Goal: Task Accomplishment & Management: Use online tool/utility

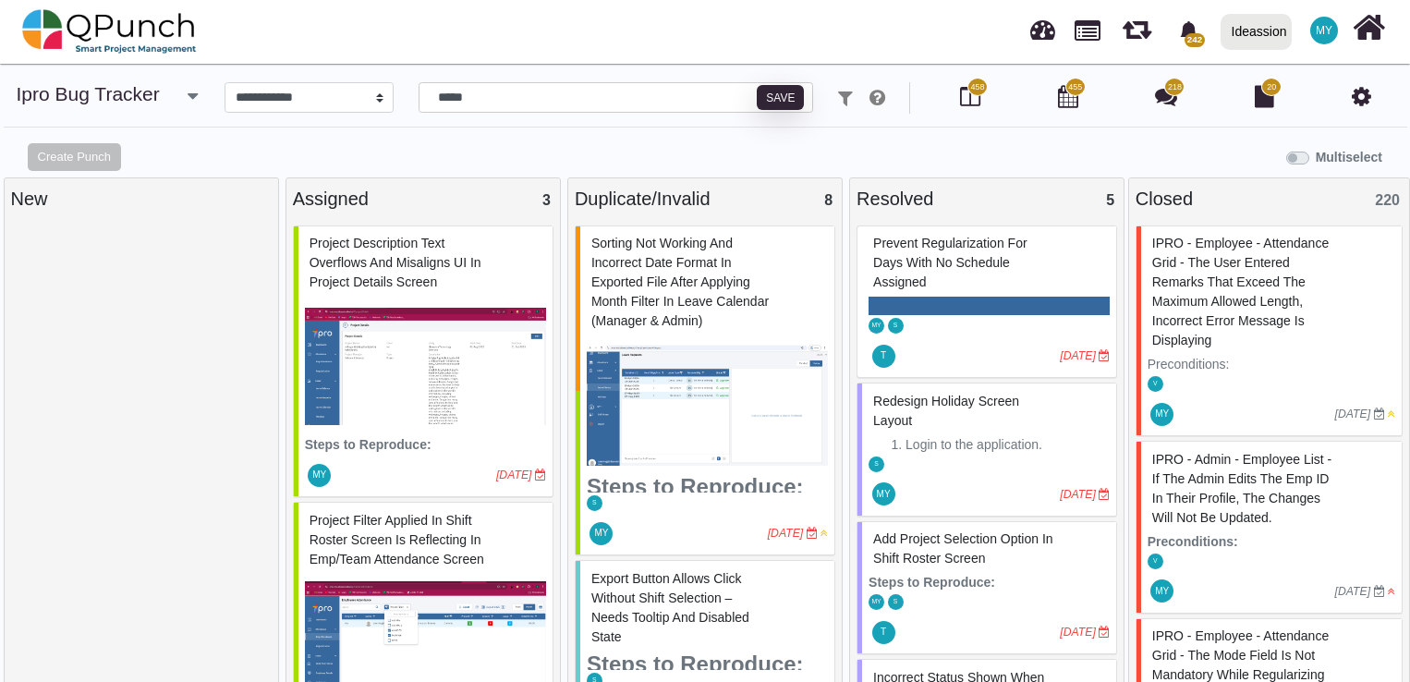
select select "****"
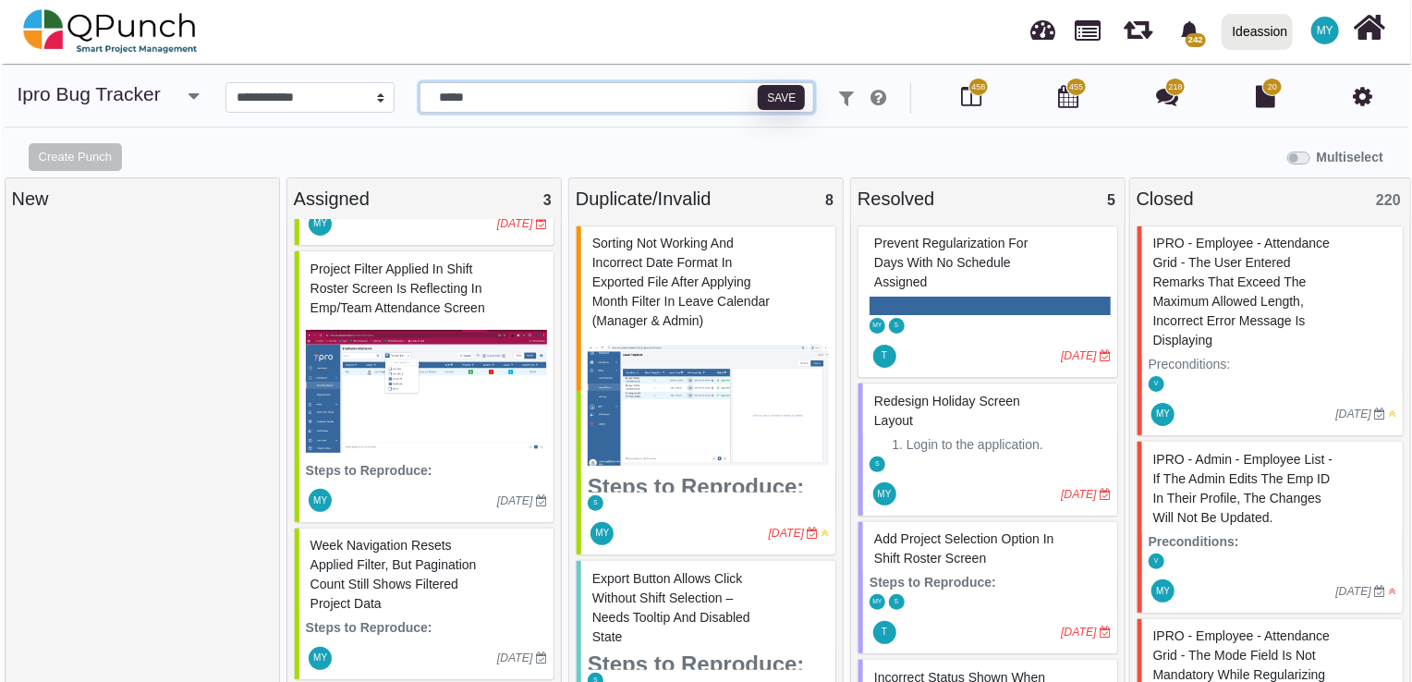
scroll to position [258, 0]
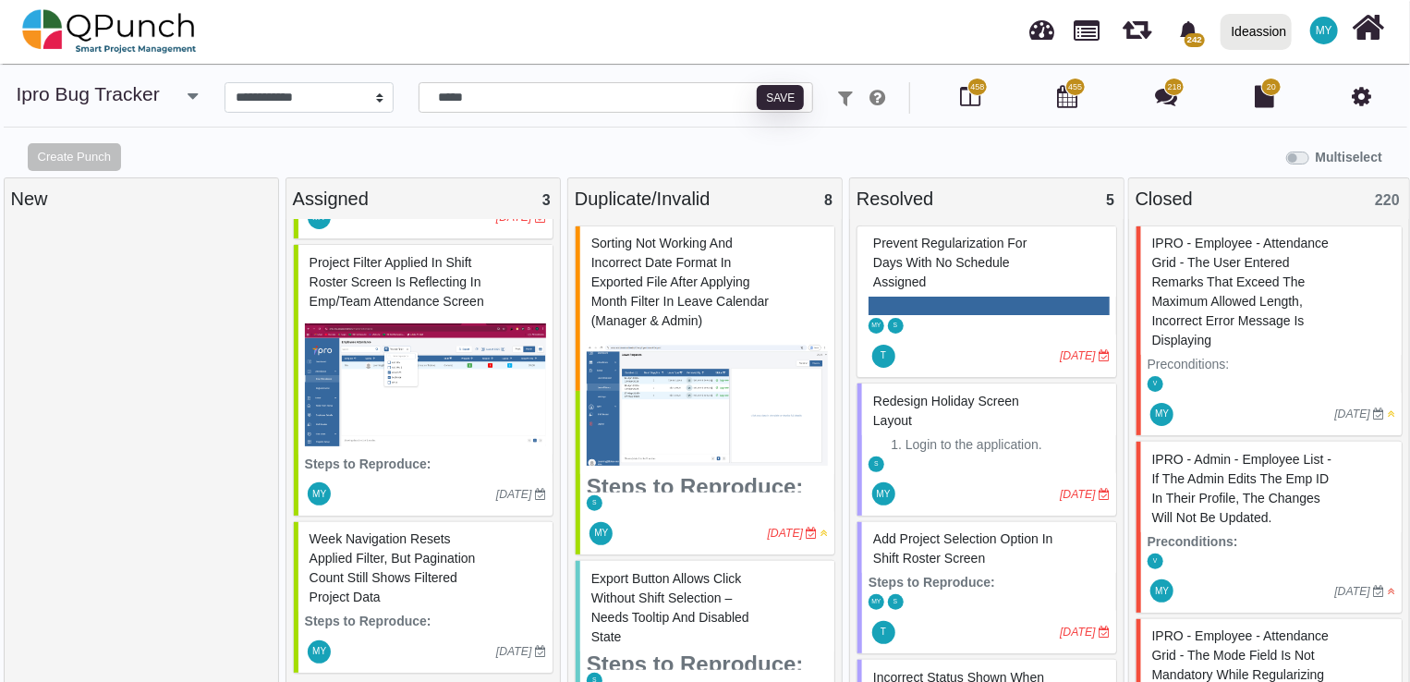
click at [424, 344] on img at bounding box center [425, 385] width 241 height 139
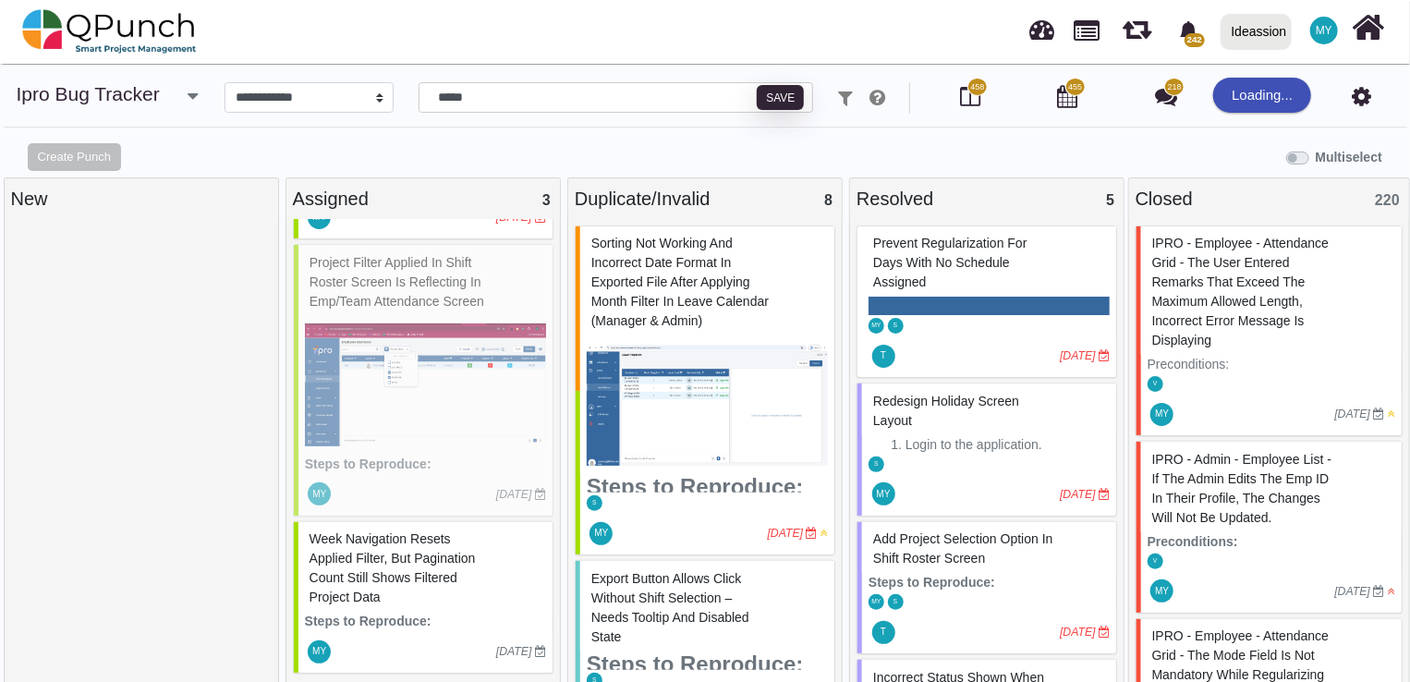
select select "***"
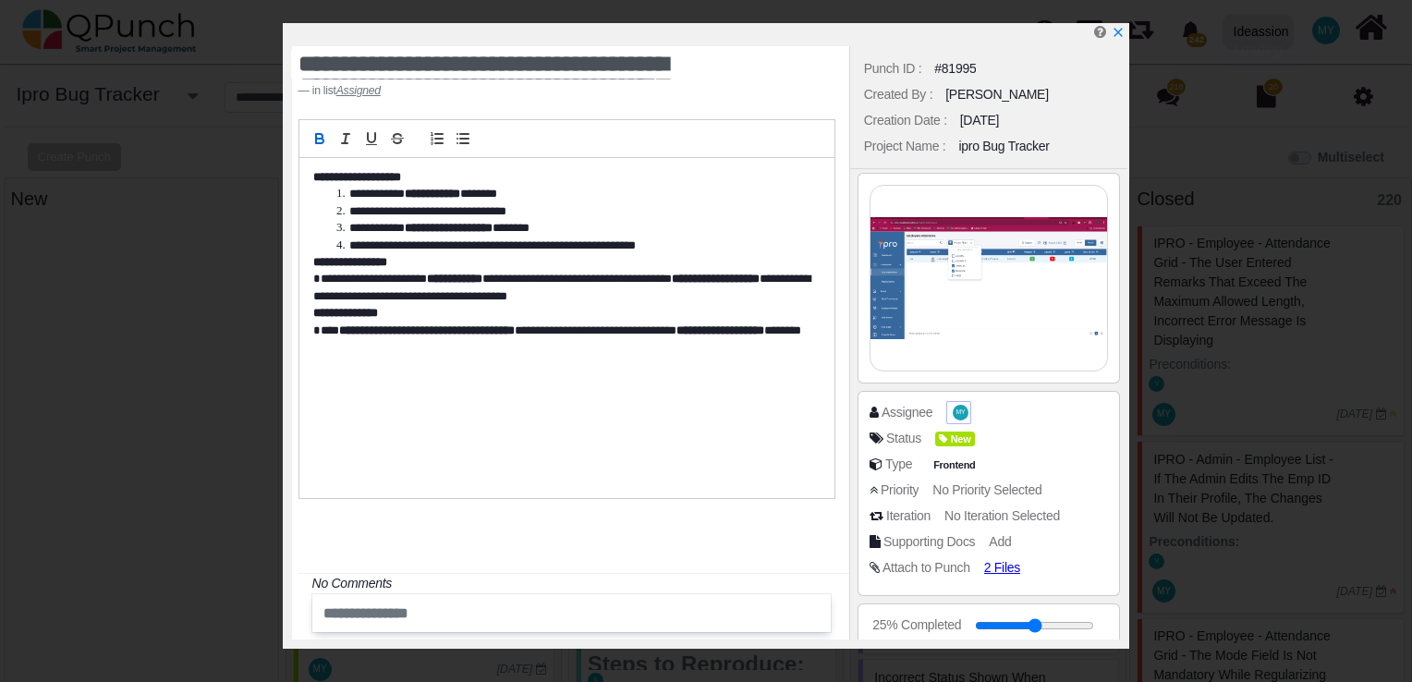
click at [956, 416] on span "MY" at bounding box center [961, 413] width 16 height 16
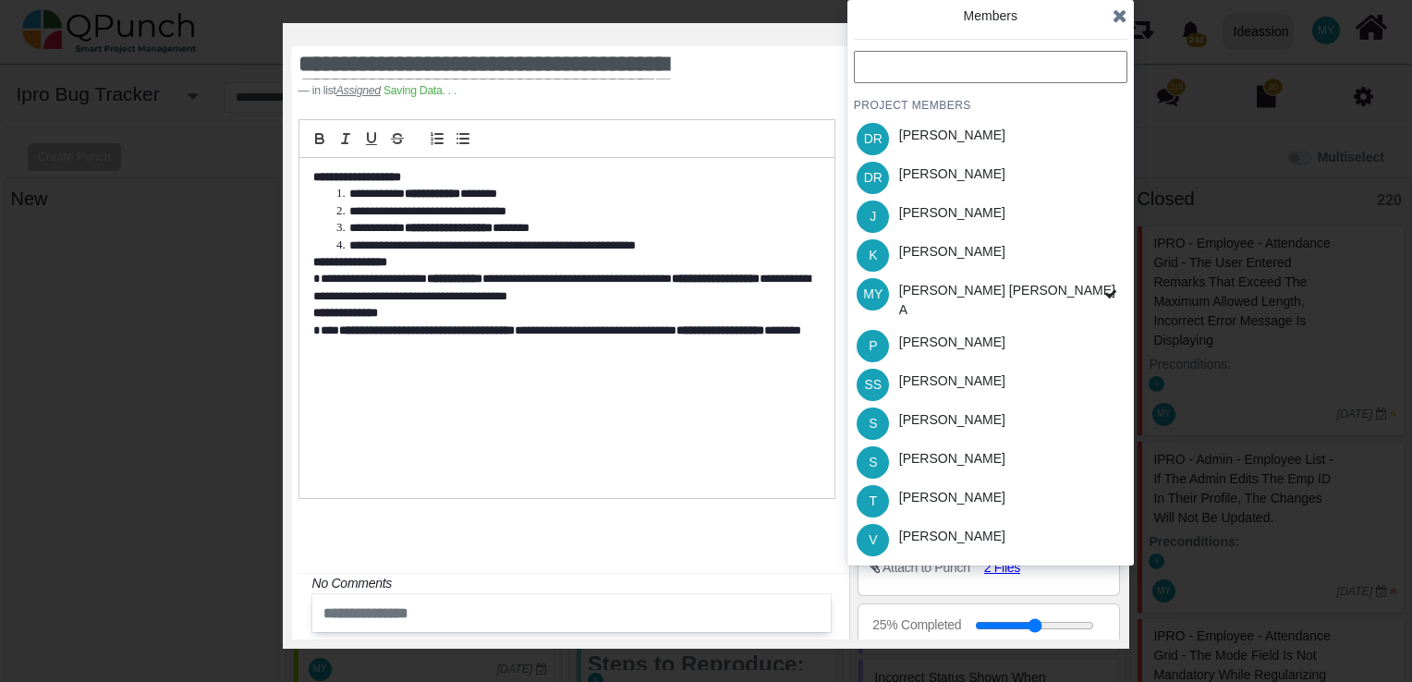
scroll to position [258, 0]
click at [965, 407] on div "S [PERSON_NAME]" at bounding box center [990, 423] width 273 height 39
click at [1124, 18] on icon at bounding box center [1119, 15] width 15 height 18
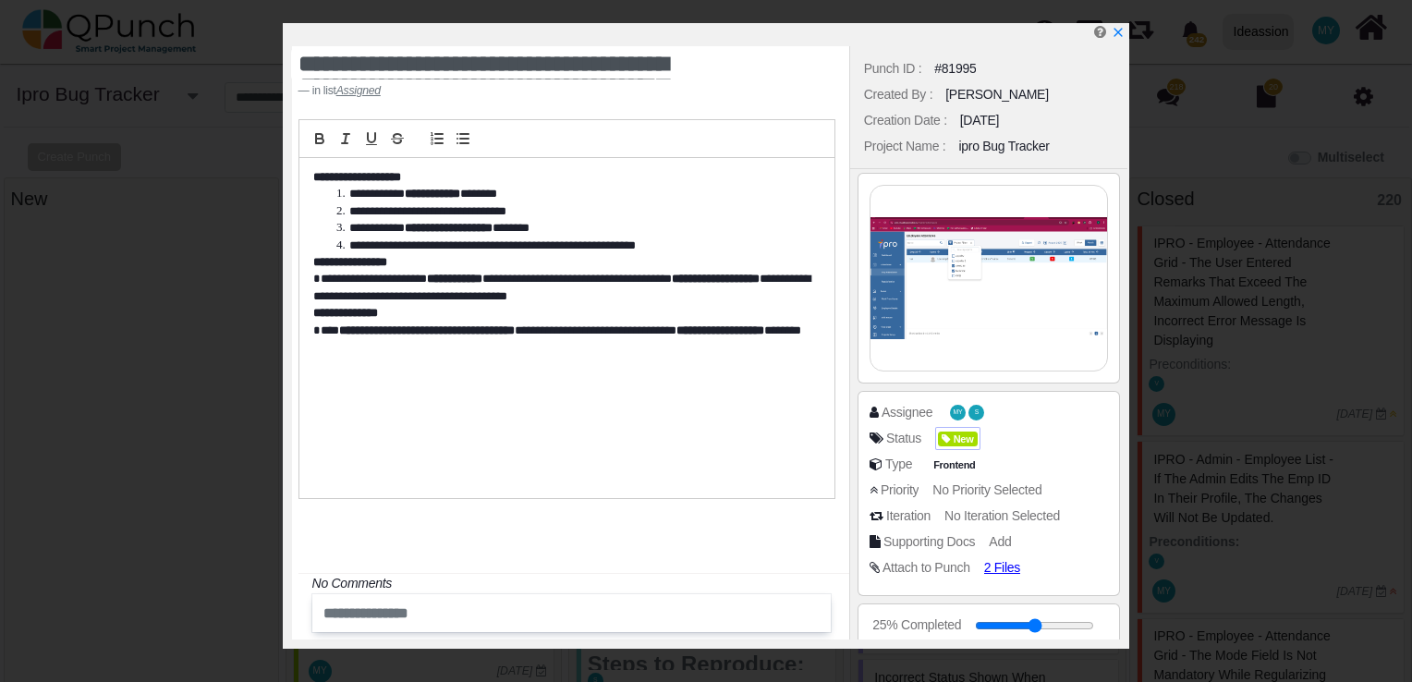
click at [950, 437] on icon at bounding box center [947, 439] width 11 height 10
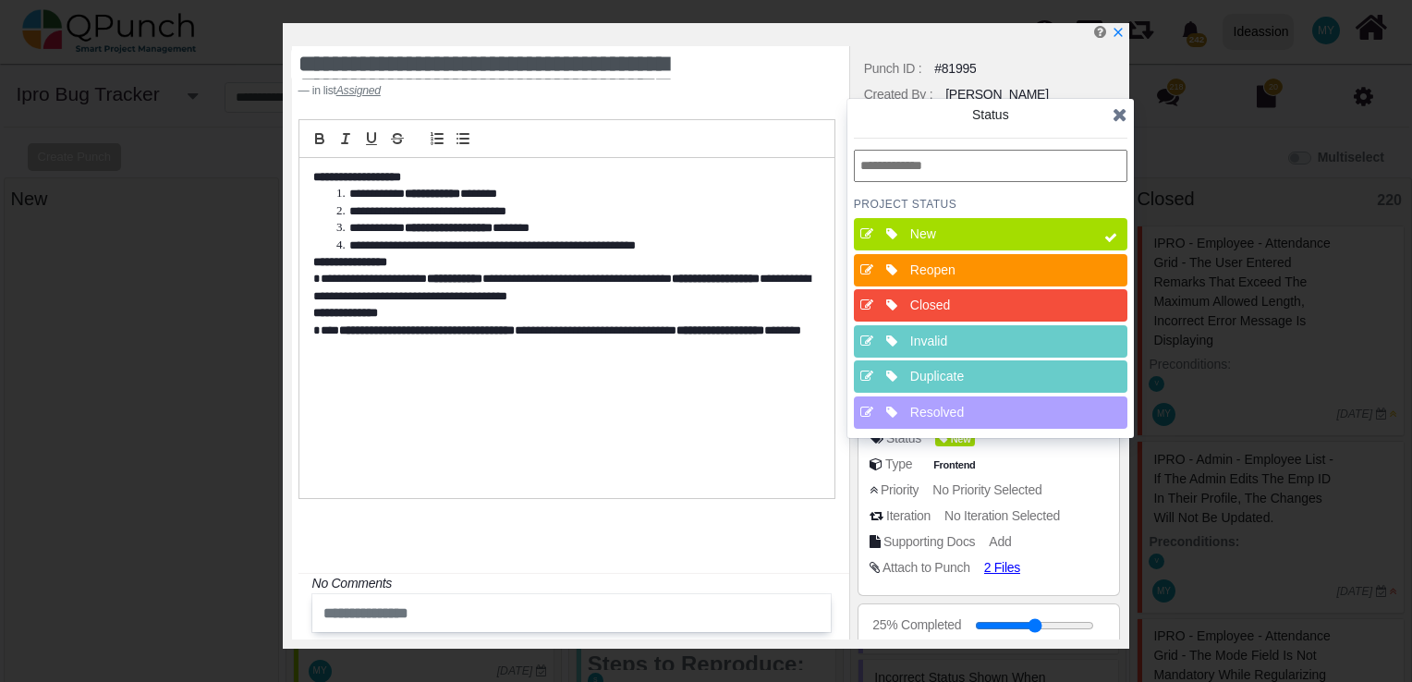
click at [956, 407] on div "Resolved" at bounding box center [996, 412] width 172 height 19
click at [1100, 218] on span at bounding box center [1110, 238] width 33 height 40
click at [1100, 230] on span at bounding box center [1110, 238] width 33 height 40
click at [1121, 109] on icon at bounding box center [1119, 114] width 15 height 18
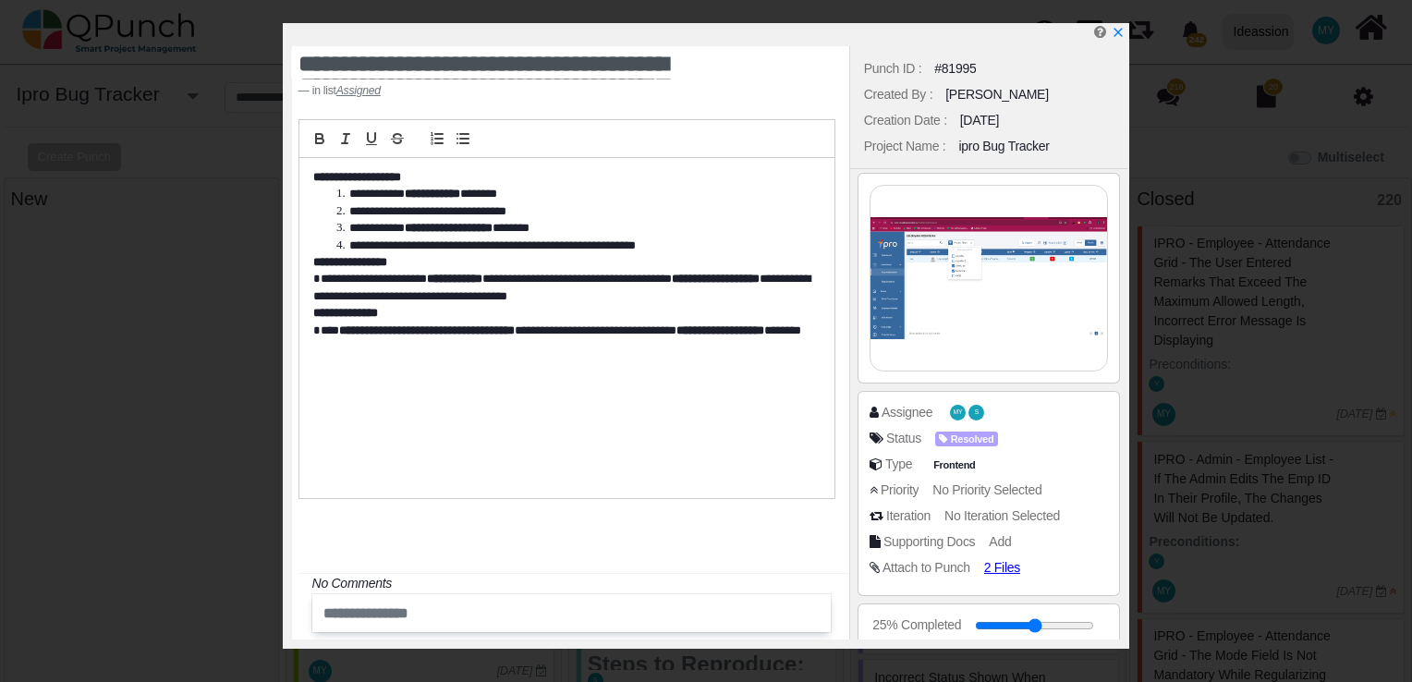
scroll to position [548, 0]
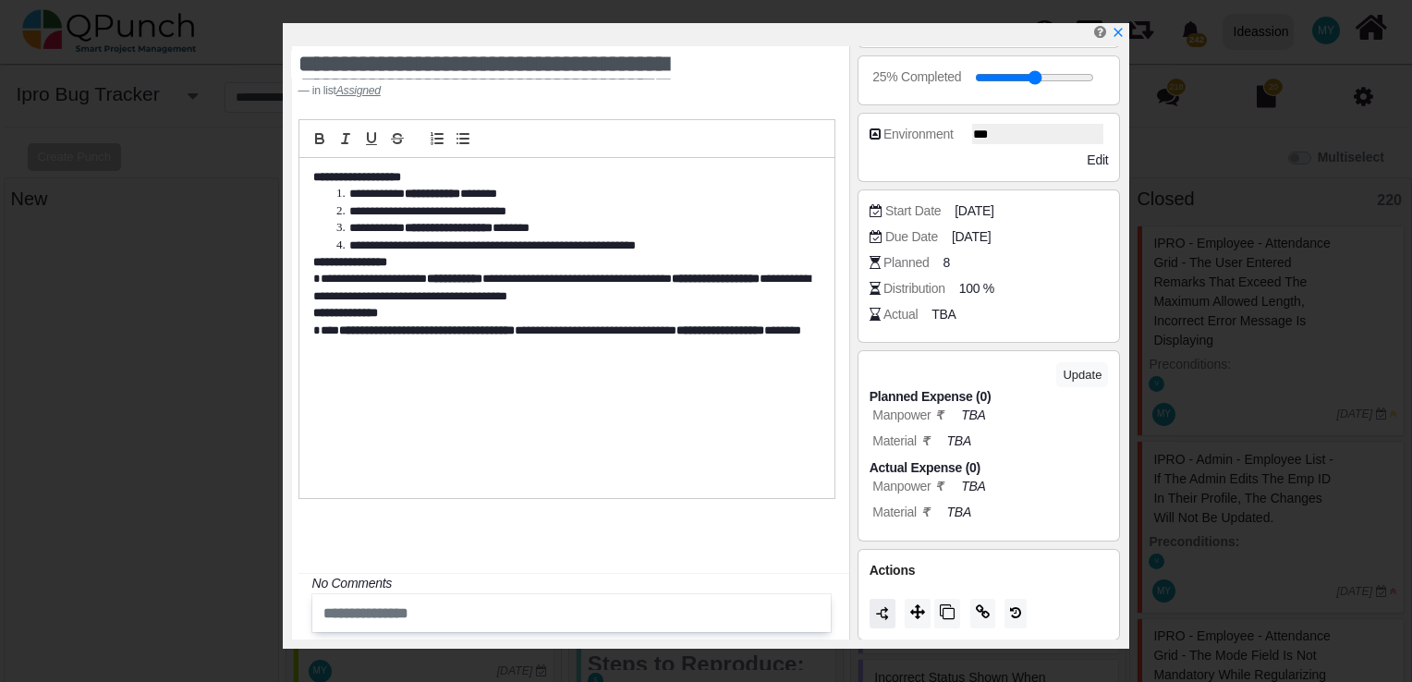
click at [894, 620] on button at bounding box center [882, 614] width 26 height 30
click at [916, 611] on icon at bounding box center [917, 611] width 15 height 15
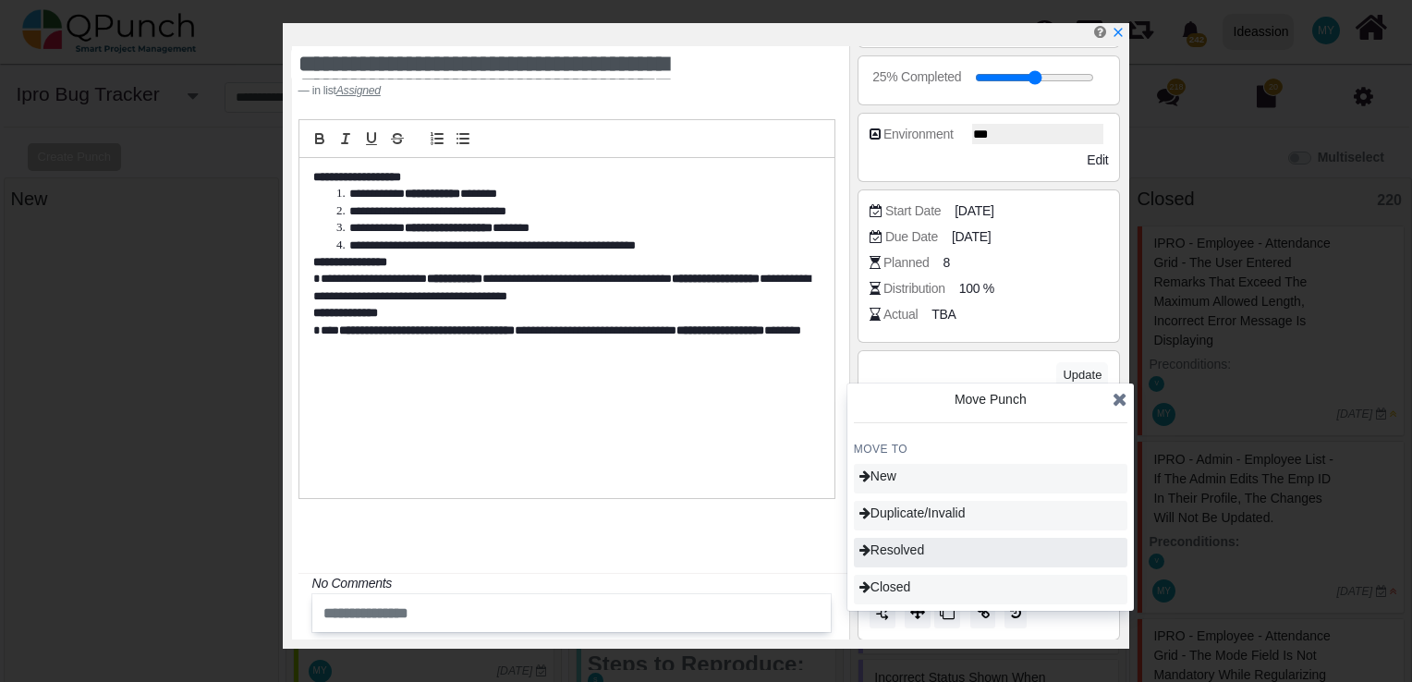
click at [935, 553] on div "Resolved" at bounding box center [990, 553] width 273 height 30
type input "**"
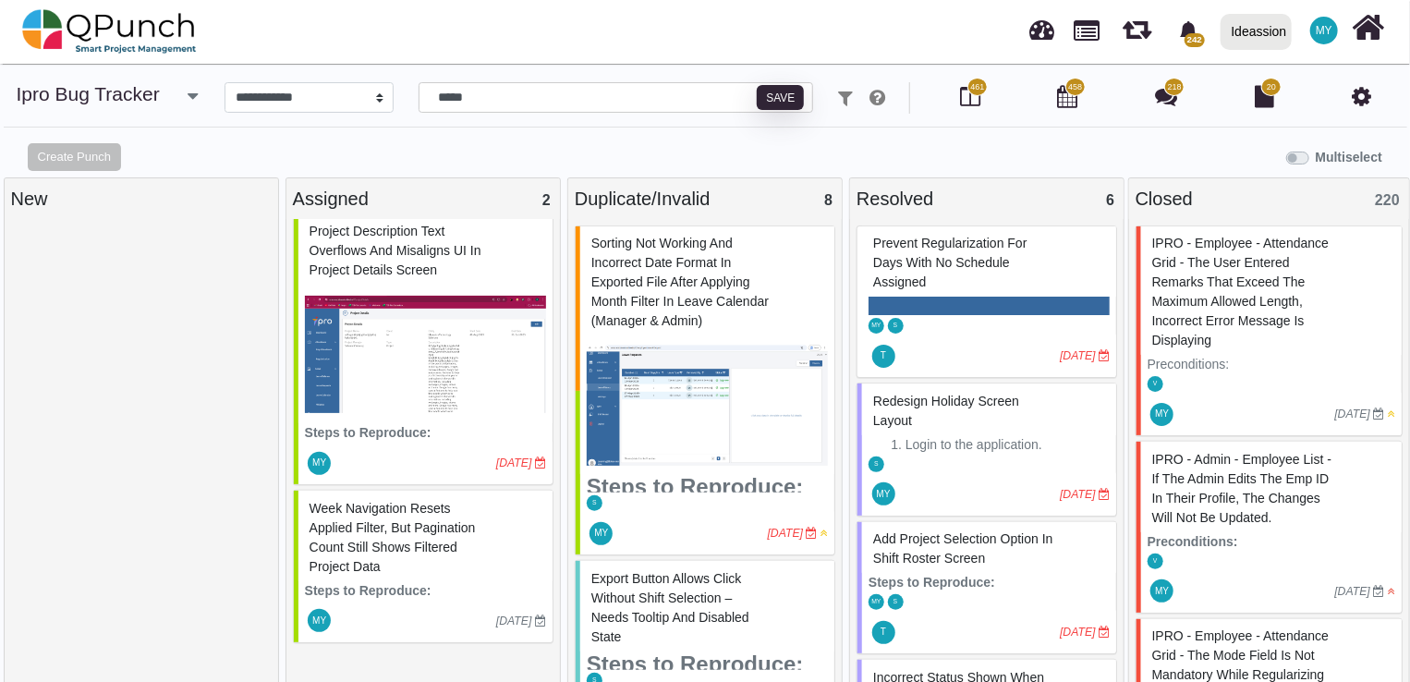
click at [399, 543] on span "Week navigation resets applied filter, but pagination count still shows filtere…" at bounding box center [393, 537] width 166 height 73
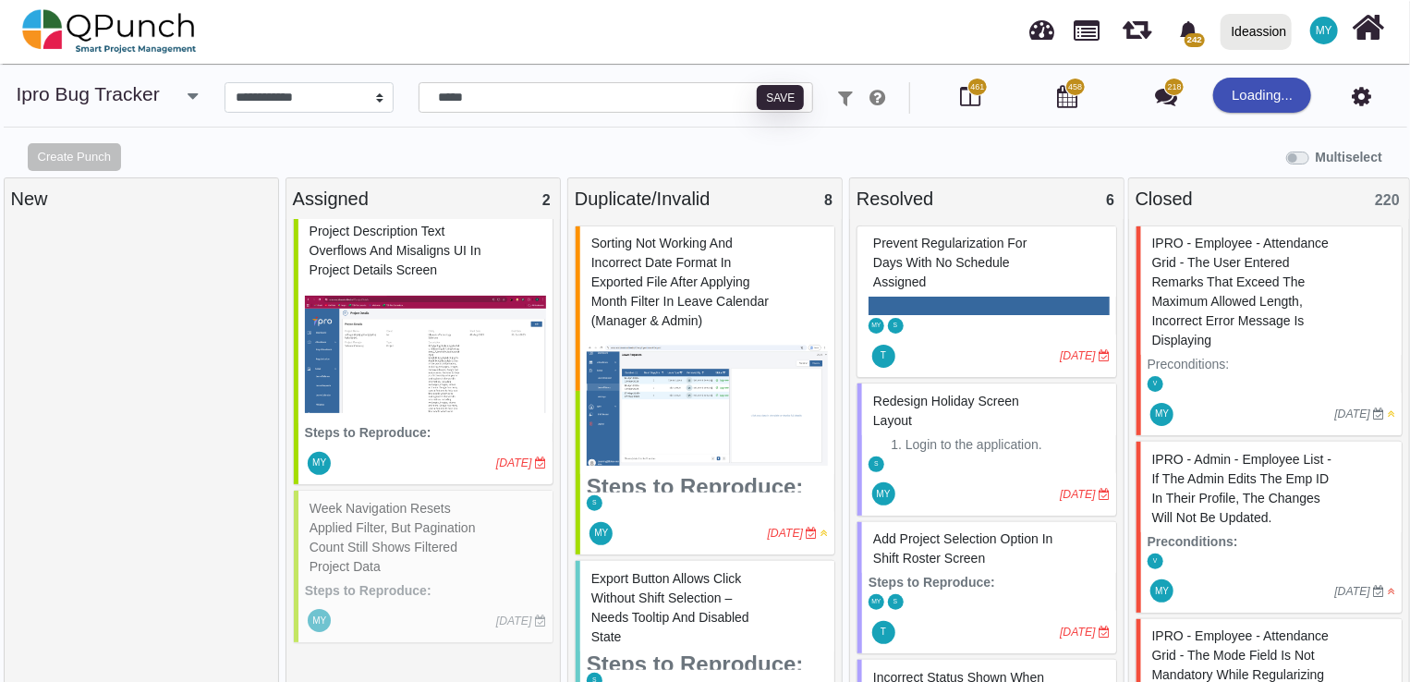
select select "***"
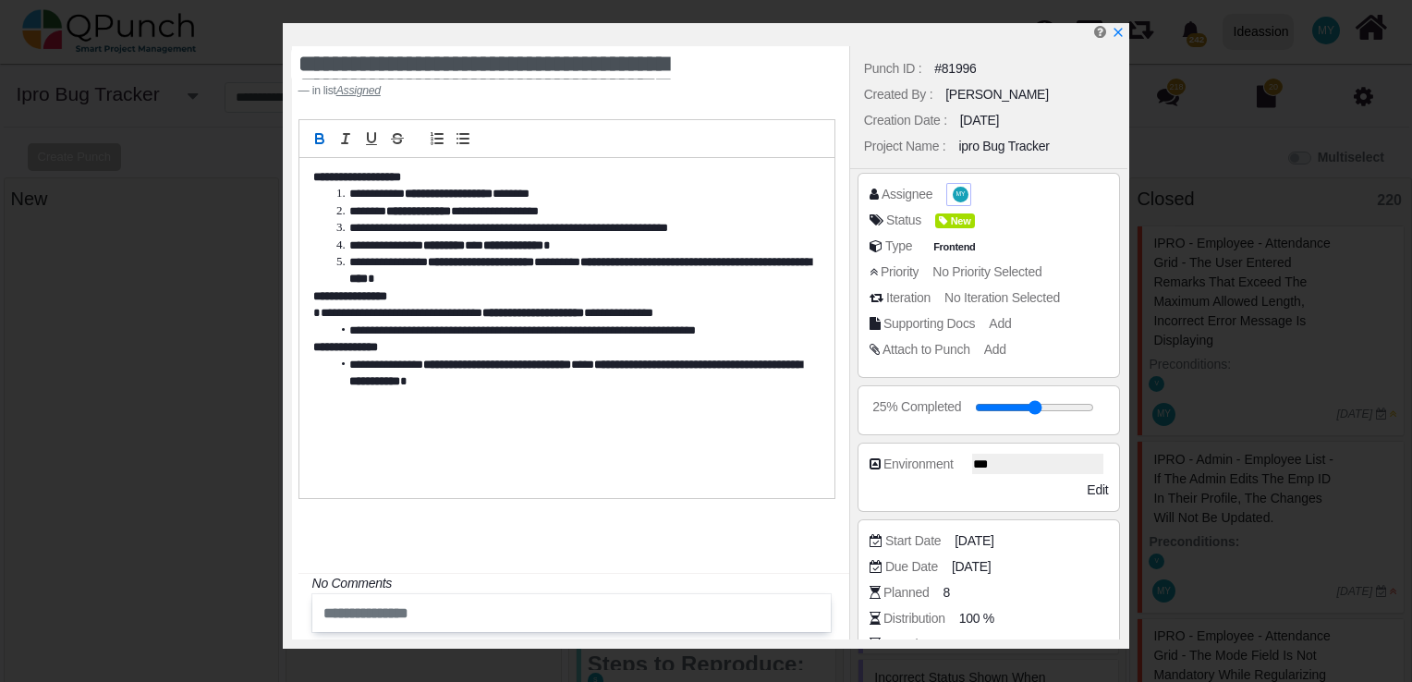
click at [962, 201] on span "MY" at bounding box center [961, 195] width 16 height 16
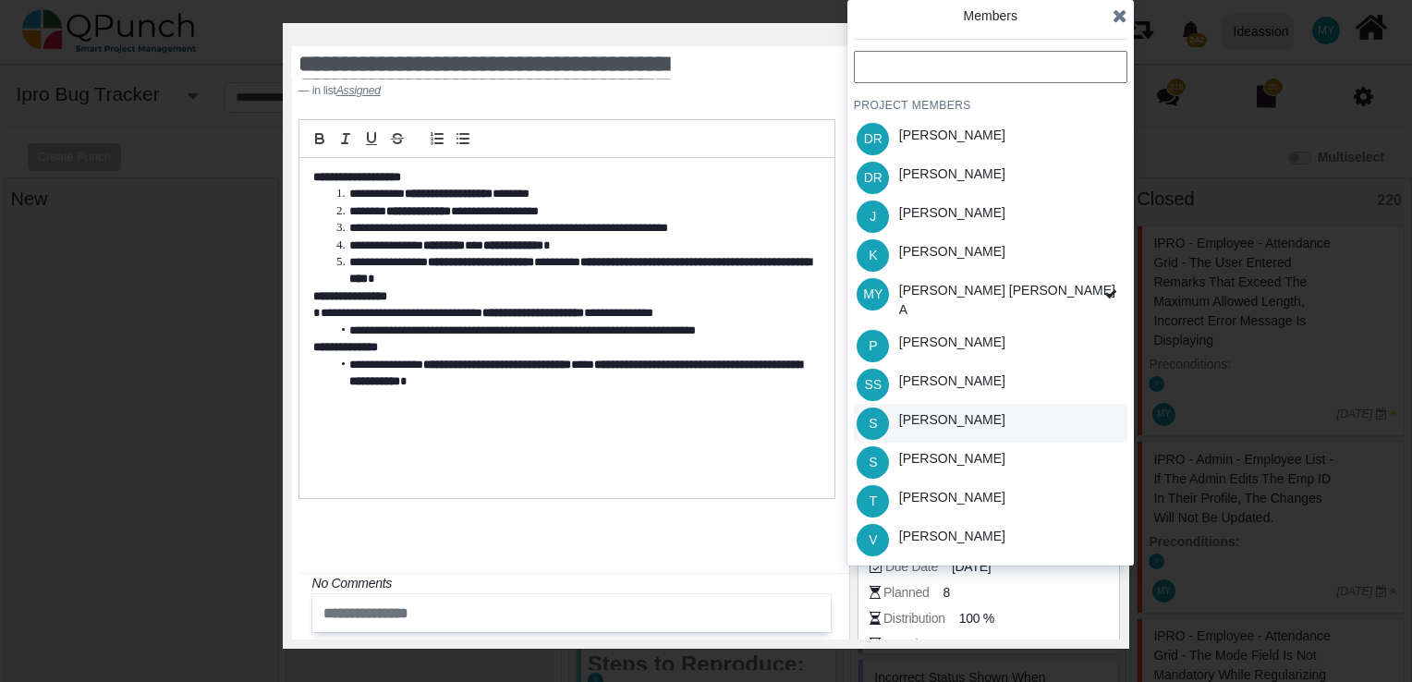
click at [947, 404] on div "[PERSON_NAME]" at bounding box center [952, 423] width 119 height 39
click at [1120, 17] on icon at bounding box center [1119, 15] width 15 height 18
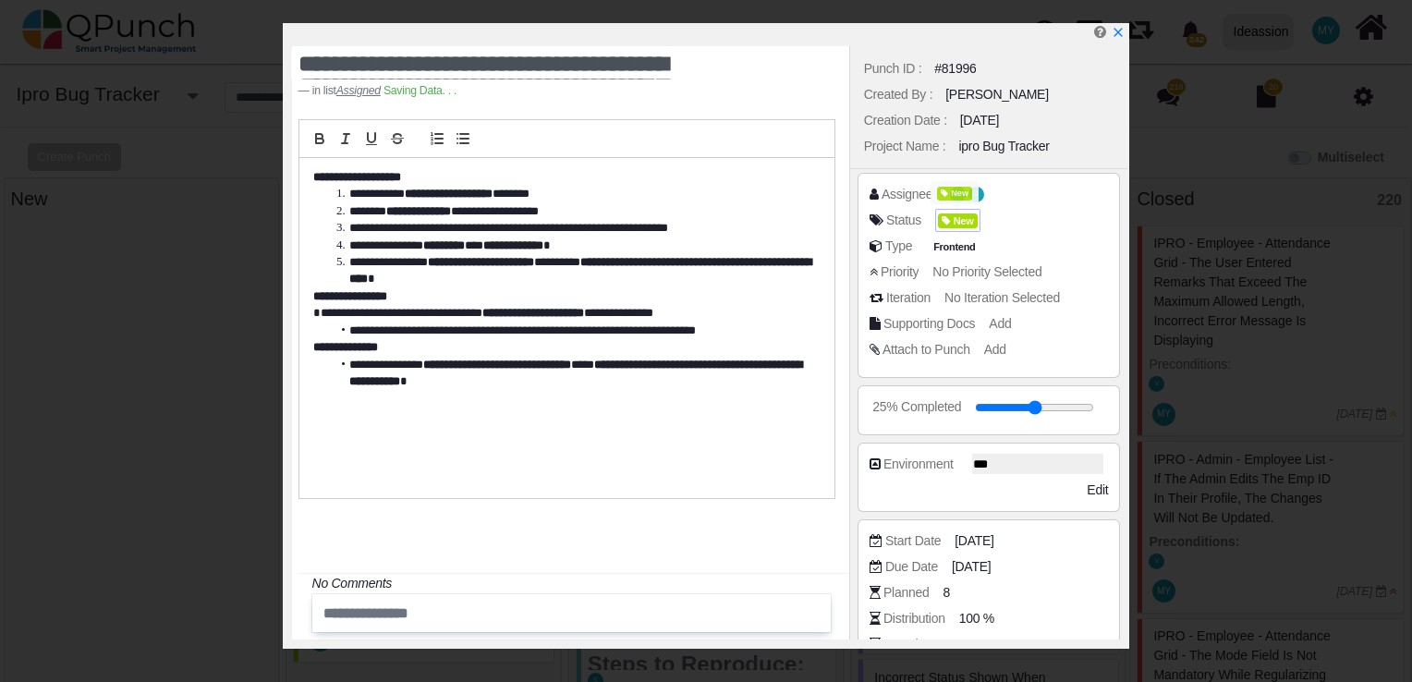
click at [952, 226] on span "New" at bounding box center [958, 221] width 40 height 16
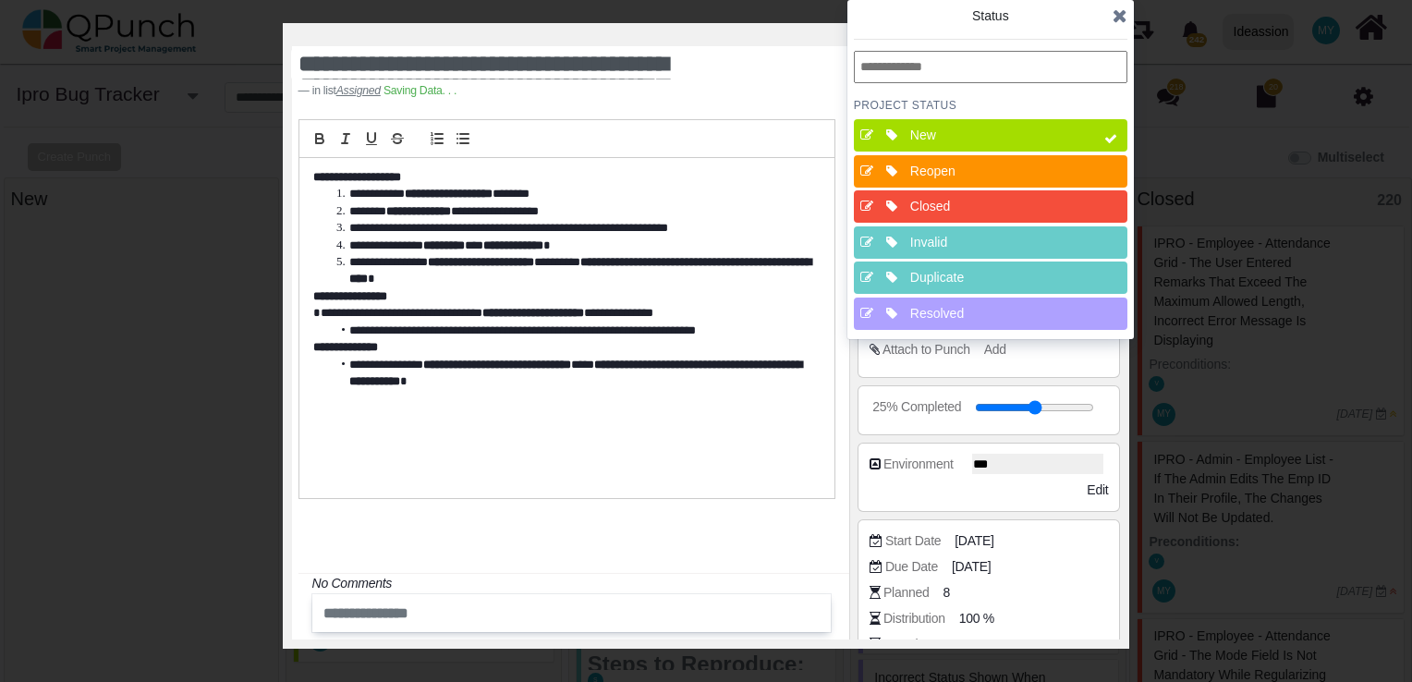
drag, startPoint x: 960, startPoint y: 322, endPoint x: 964, endPoint y: 312, distance: 10.0
click at [960, 322] on div "Resolved" at bounding box center [996, 314] width 185 height 32
click at [1042, 133] on div "New" at bounding box center [996, 135] width 172 height 19
click at [1119, 18] on icon at bounding box center [1119, 15] width 15 height 18
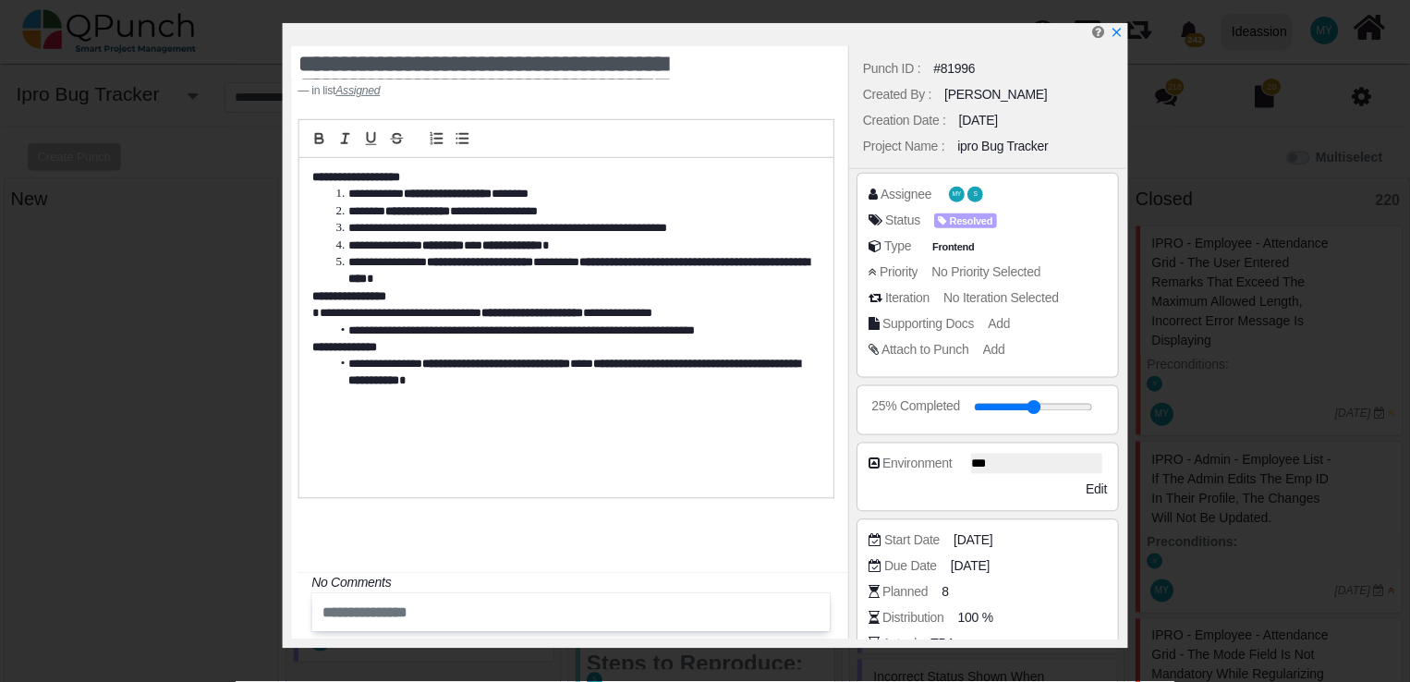
scroll to position [331, 0]
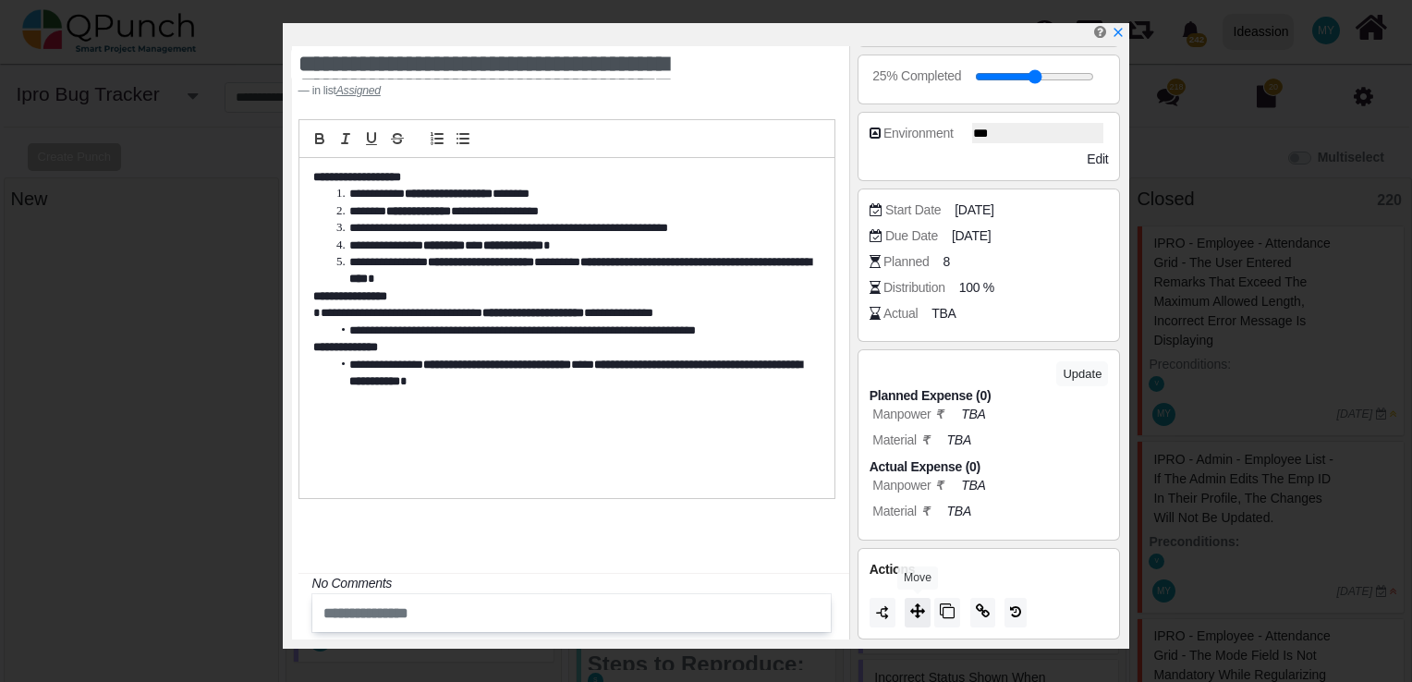
click at [923, 608] on icon at bounding box center [917, 610] width 15 height 15
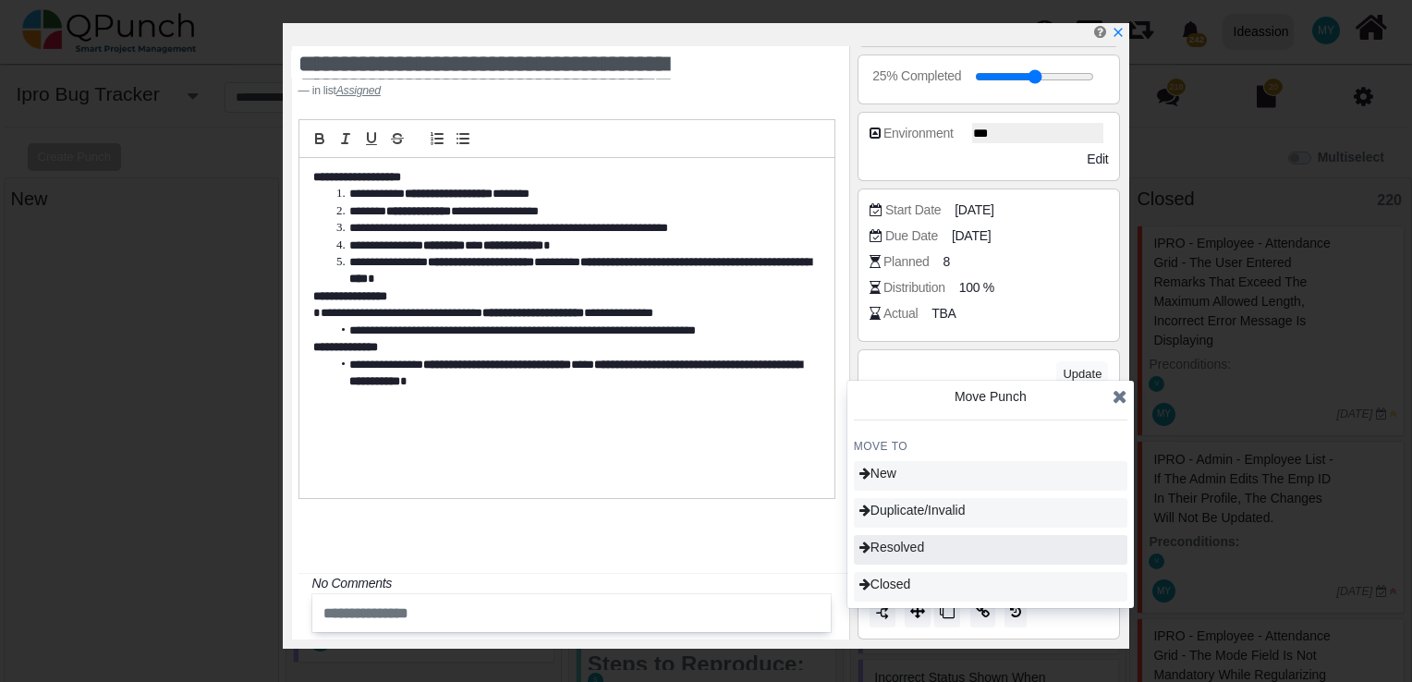
click at [944, 549] on div "Resolved" at bounding box center [990, 550] width 273 height 30
type input "**"
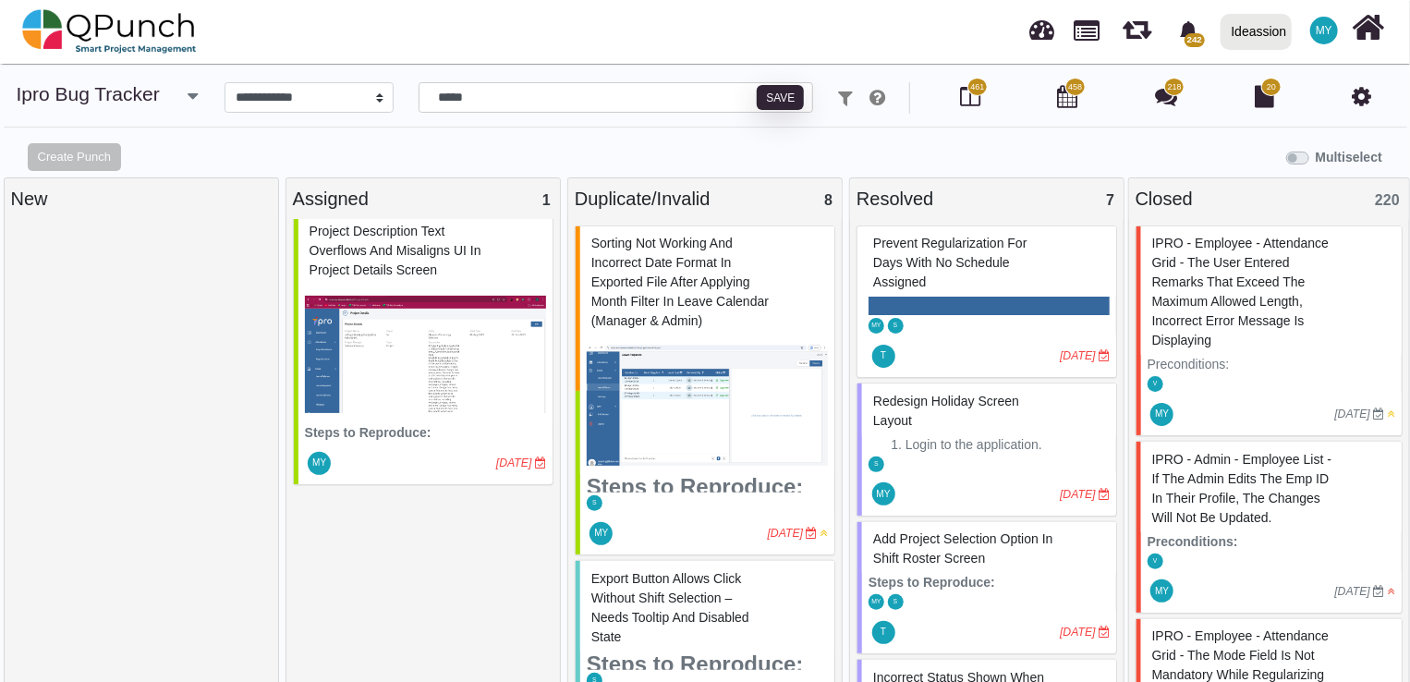
click at [339, 552] on div "Project Description text overflows and misaligns UI in Project Details screen S…" at bounding box center [423, 445] width 261 height 465
click at [323, 641] on div "Project Description text overflows and misaligns UI in Project Details screen S…" at bounding box center [423, 445] width 261 height 465
click at [509, 99] on input "*****" at bounding box center [616, 97] width 395 height 31
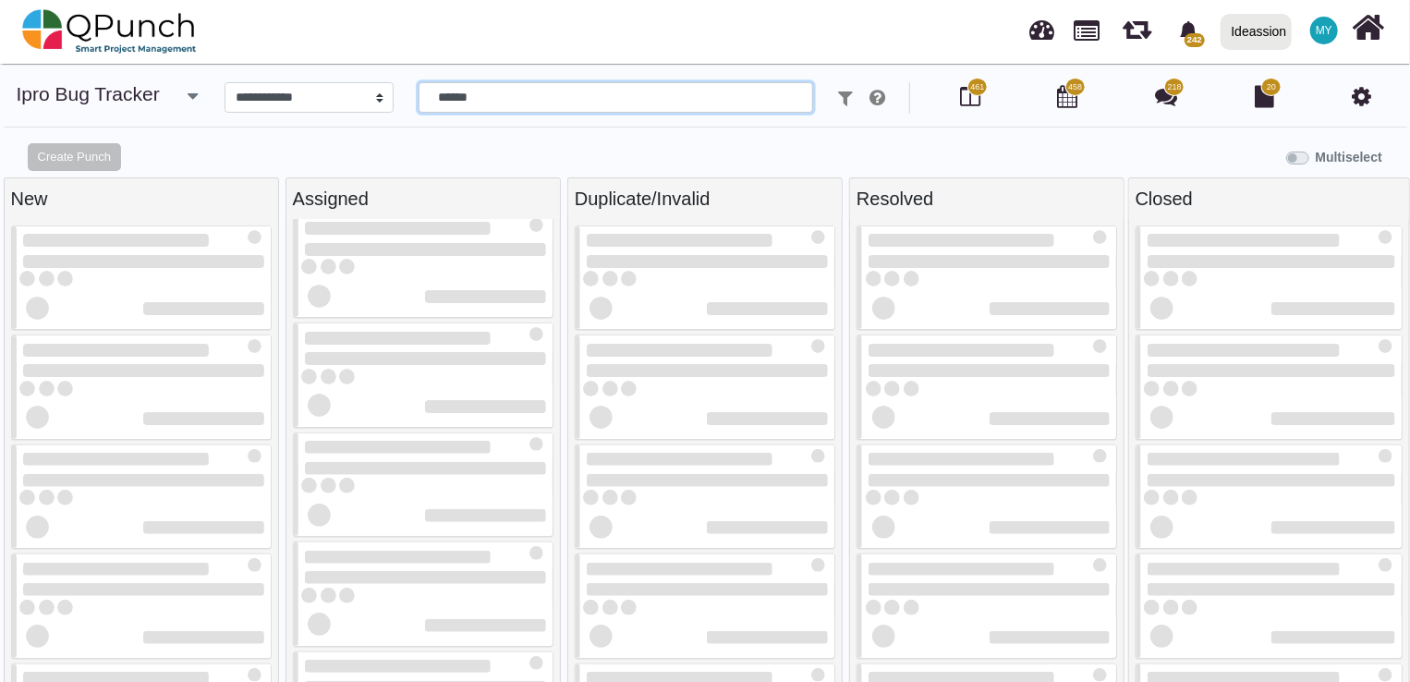
type input "******"
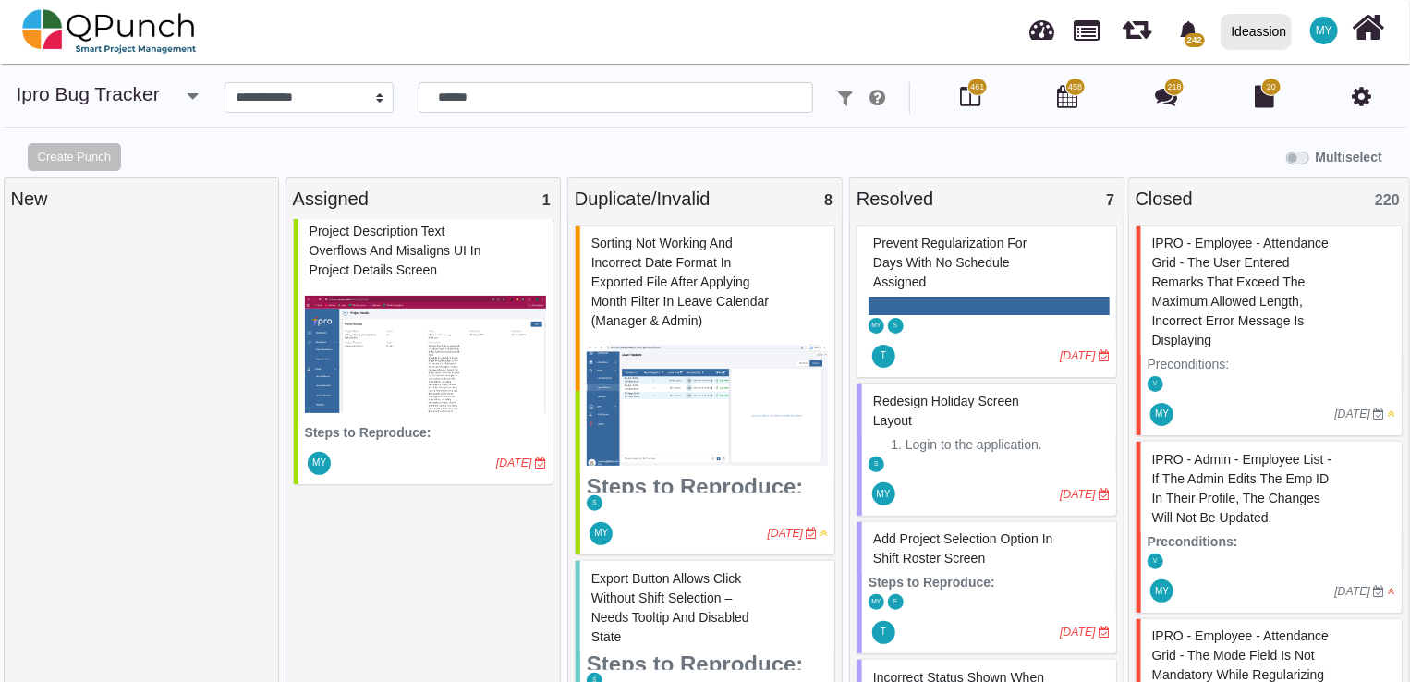
click at [148, 270] on div at bounding box center [141, 457] width 261 height 465
